Goal: Task Accomplishment & Management: Manage account settings

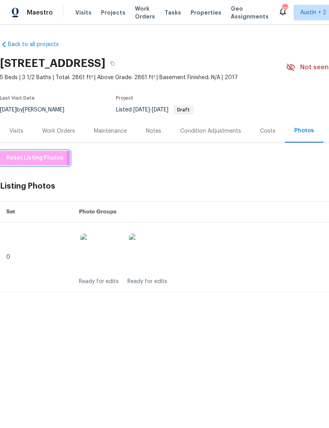
click at [15, 158] on span "Reset Listing Photos" at bounding box center [34, 158] width 57 height 10
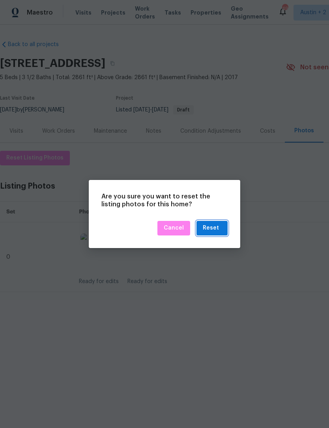
click at [219, 229] on div "Reset" at bounding box center [211, 228] width 19 height 10
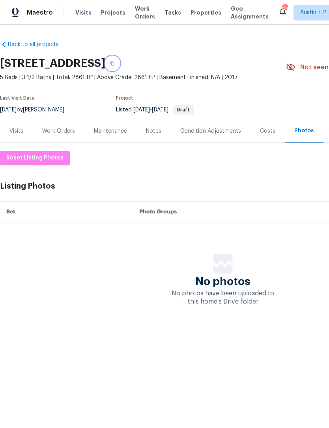
click at [119, 64] on button "button" at bounding box center [112, 63] width 14 height 14
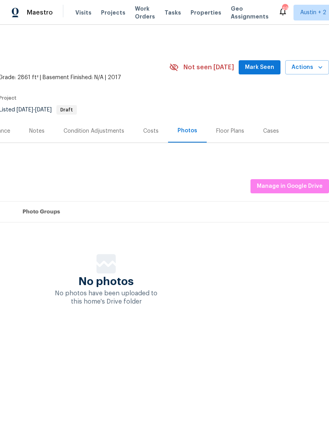
scroll to position [0, 117]
click at [303, 185] on span "Manage in Google Drive" at bounding box center [289, 187] width 66 height 10
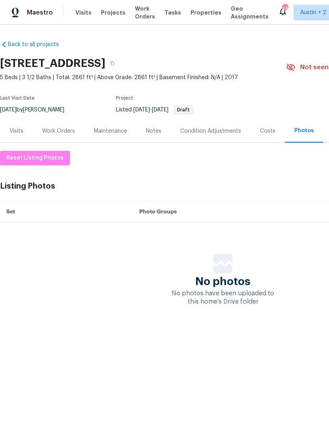
click at [13, 130] on div "Visits" at bounding box center [16, 131] width 14 height 8
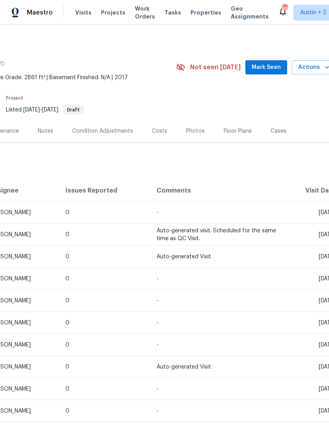
scroll to position [0, 110]
click at [280, 66] on span "Mark Seen" at bounding box center [265, 68] width 29 height 10
click at [201, 15] on span "Properties" at bounding box center [205, 13] width 31 height 8
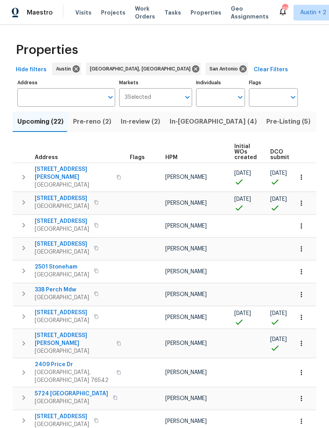
click at [266, 120] on span "Pre-Listing (5)" at bounding box center [288, 121] width 44 height 11
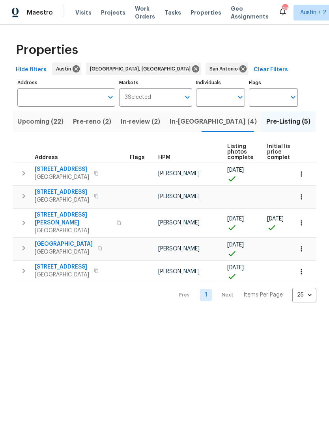
click at [286, 315] on html "Maestro Visits Projects Work Orders Tasks Properties Geo Assignments 49 Austin …" at bounding box center [164, 157] width 329 height 315
click at [24, 246] on icon "button" at bounding box center [23, 247] width 9 height 9
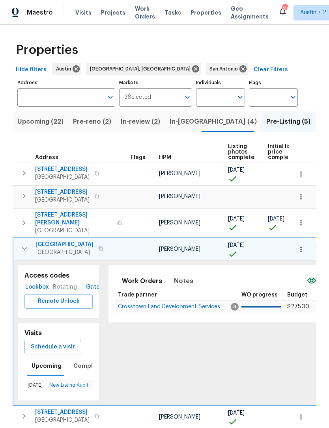
click at [52, 241] on span "124 Blossom Valley Strm" at bounding box center [64, 245] width 58 height 8
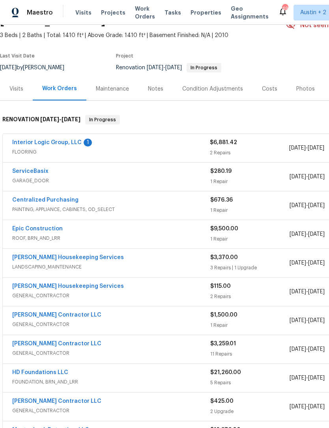
scroll to position [43, 0]
click at [21, 228] on link "Epic Construction" at bounding box center [37, 229] width 50 height 6
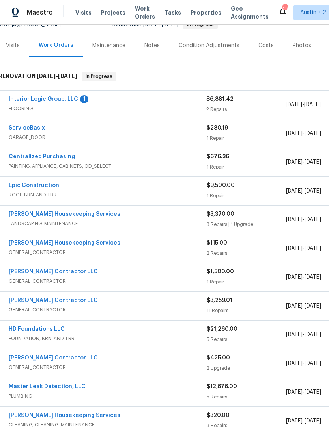
scroll to position [87, 3]
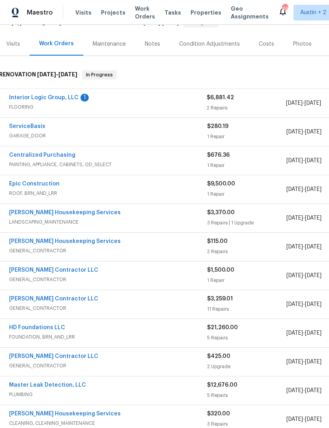
click at [32, 299] on link "Mario Suarez Contractor LLC" at bounding box center [53, 299] width 89 height 6
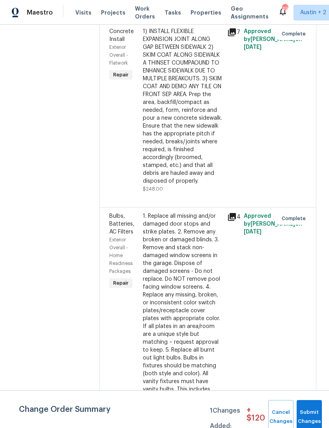
scroll to position [317, 0]
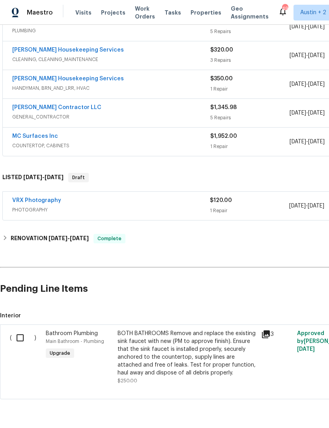
scroll to position [451, 0]
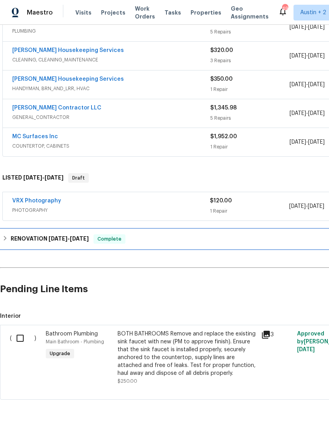
click at [12, 241] on h6 "RENOVATION [DATE] - [DATE]" at bounding box center [50, 238] width 78 height 9
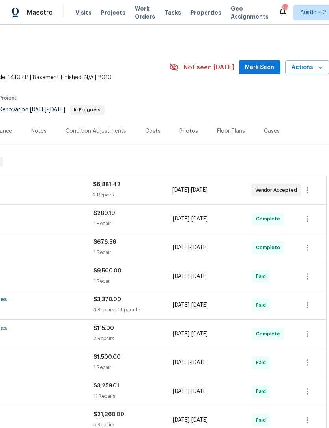
scroll to position [0, 117]
click at [197, 14] on span "Properties" at bounding box center [205, 13] width 31 height 8
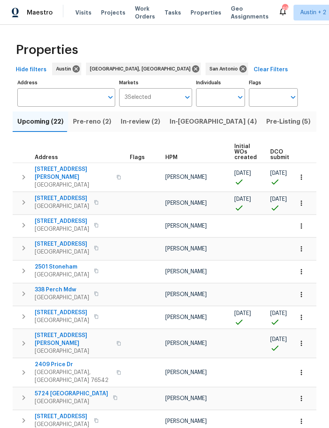
click at [127, 127] on span "In-review (2)" at bounding box center [140, 121] width 39 height 11
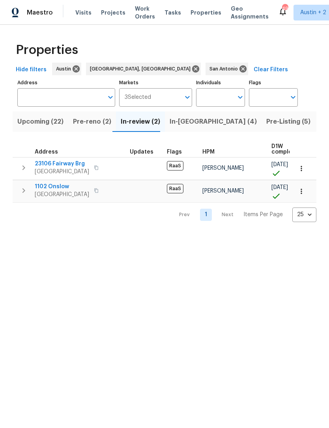
click at [79, 124] on span "Pre-reno (2)" at bounding box center [92, 121] width 38 height 11
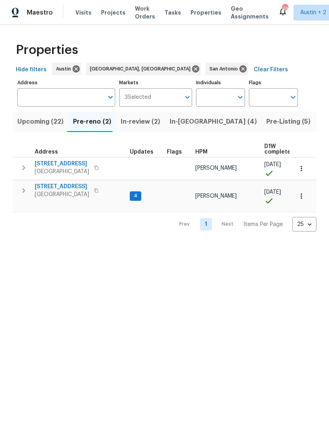
click at [42, 168] on span "[GEOGRAPHIC_DATA]" at bounding box center [62, 172] width 54 height 8
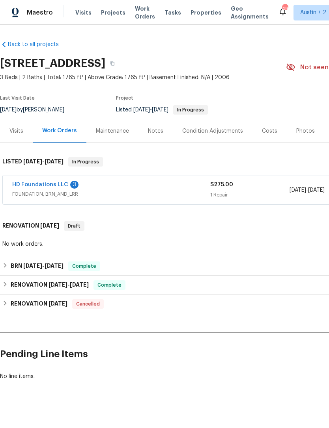
click at [108, 10] on span "Projects" at bounding box center [113, 13] width 24 height 8
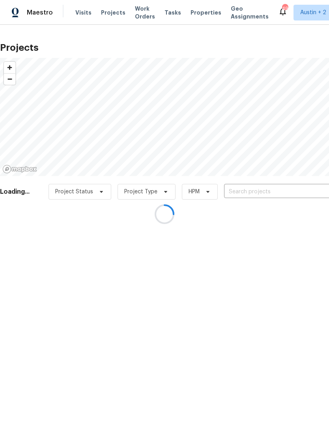
click at [196, 13] on div at bounding box center [164, 214] width 329 height 428
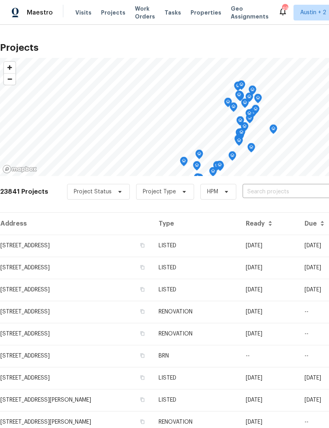
click at [322, 252] on td "[DATE]" at bounding box center [322, 246] width 49 height 22
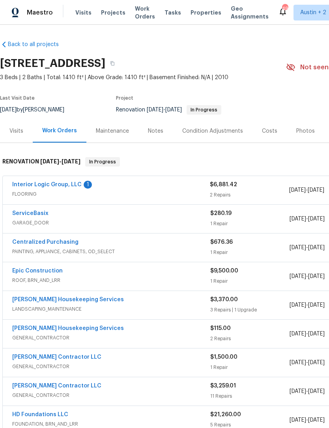
click at [193, 15] on span "Properties" at bounding box center [205, 13] width 31 height 8
